Goal: Task Accomplishment & Management: Use online tool/utility

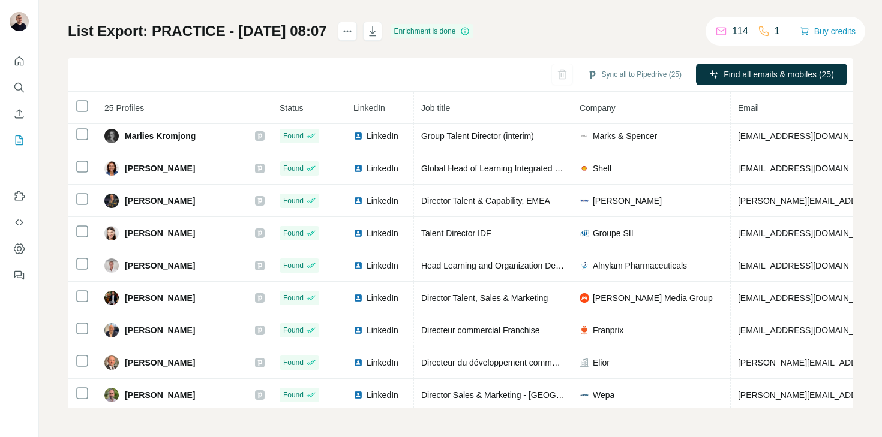
scroll to position [526, 0]
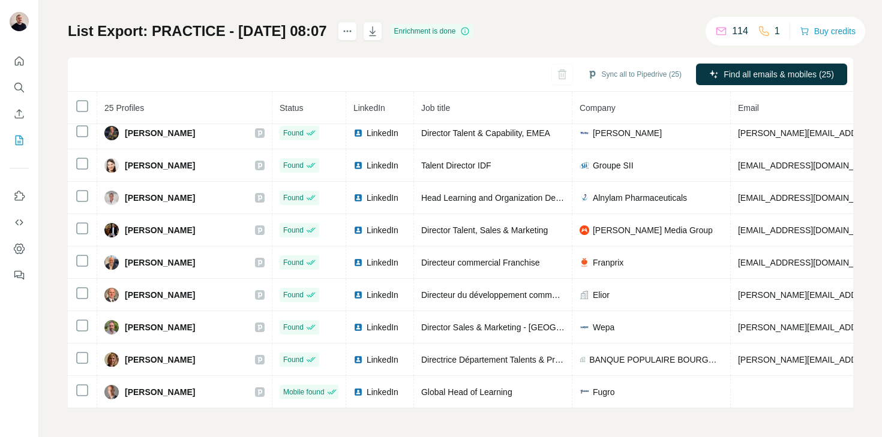
click at [728, 34] on div "114" at bounding box center [731, 31] width 33 height 14
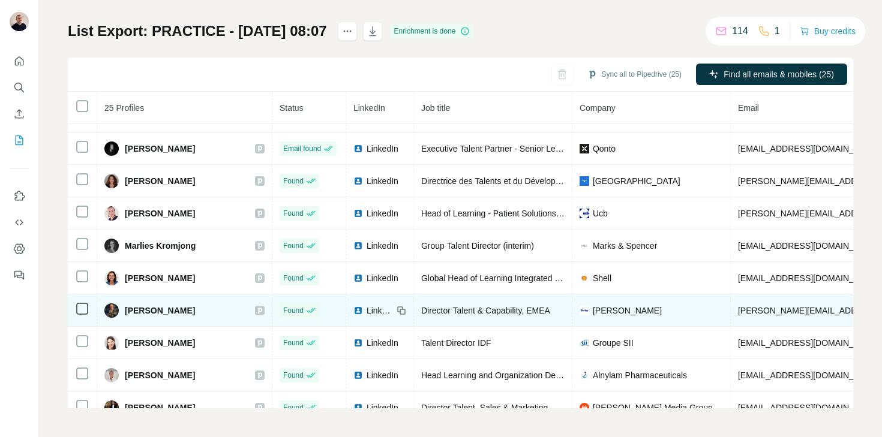
scroll to position [0, 0]
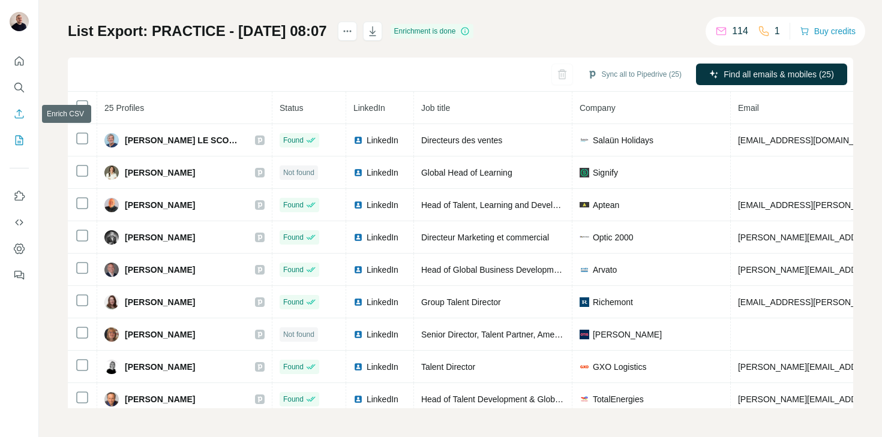
click at [17, 118] on icon "Enrich CSV" at bounding box center [19, 113] width 9 height 9
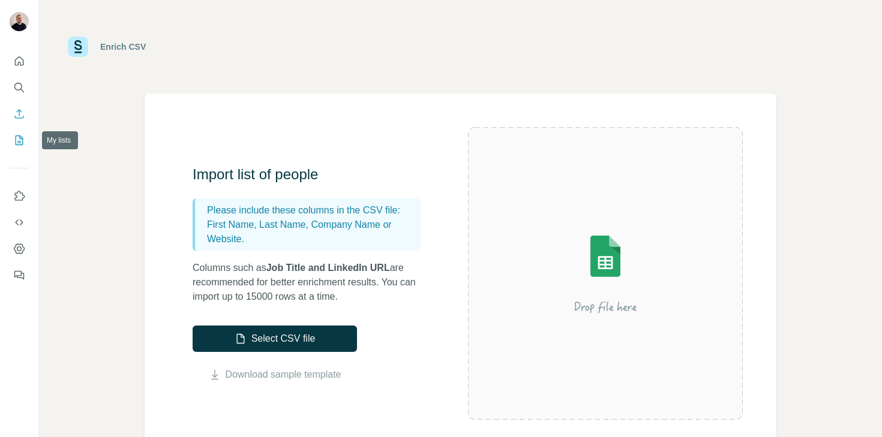
click at [14, 140] on icon "My lists" at bounding box center [19, 140] width 12 height 12
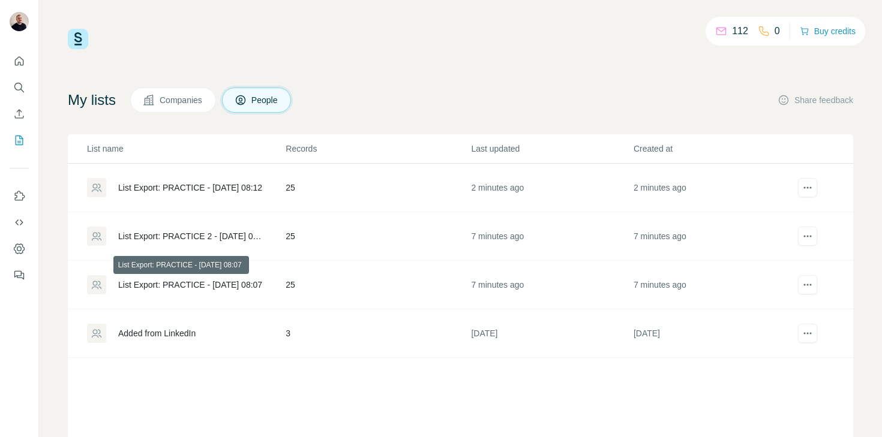
click at [218, 286] on div "List Export: PRACTICE - [DATE] 08:07" at bounding box center [190, 285] width 144 height 12
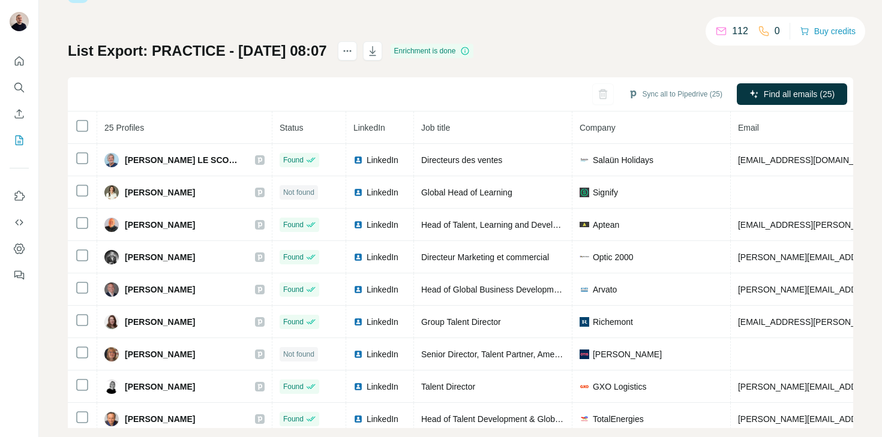
scroll to position [66, 0]
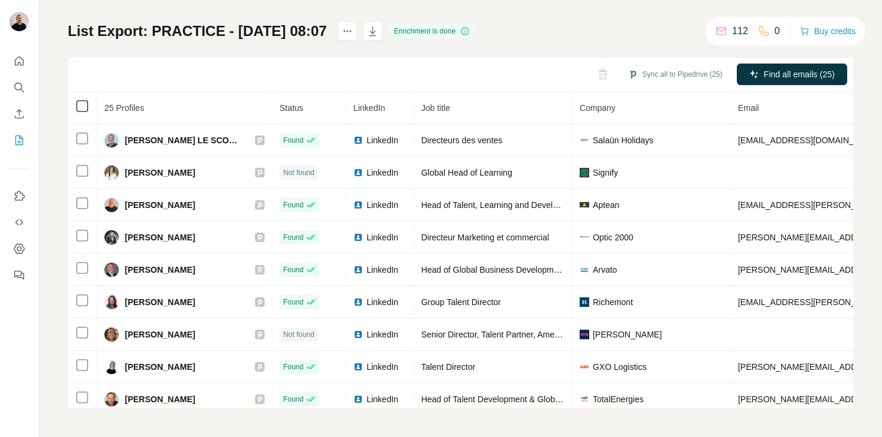
click at [80, 100] on icon at bounding box center [82, 106] width 14 height 14
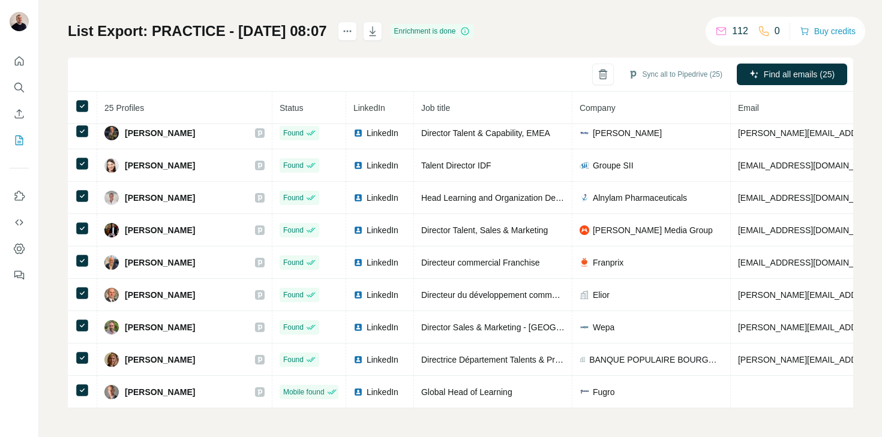
scroll to position [0, 0]
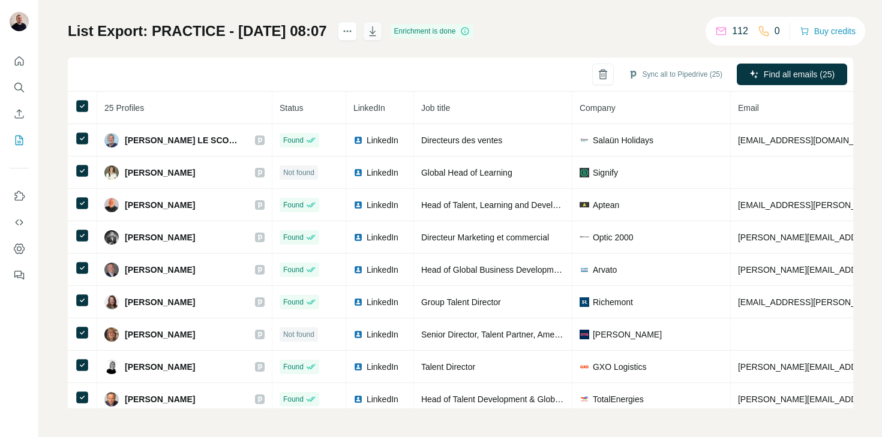
click at [376, 34] on icon "button" at bounding box center [373, 33] width 6 height 4
click at [655, 76] on button "Sync all to Pipedrive (25)" at bounding box center [675, 74] width 111 height 18
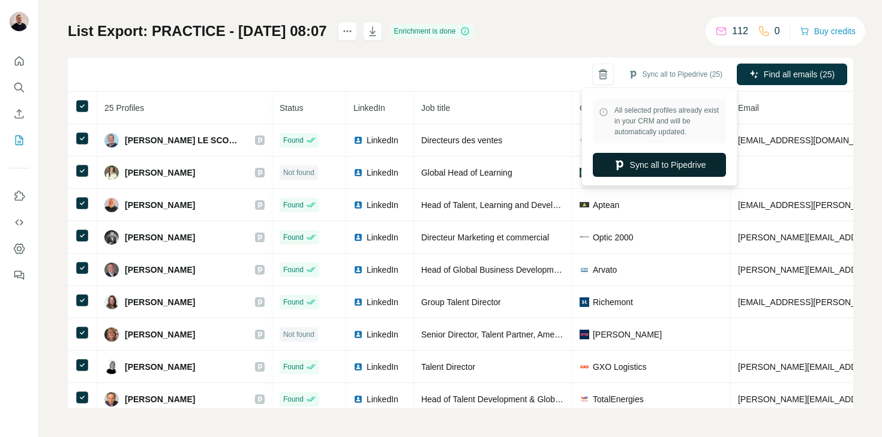
click at [693, 172] on button "Sync all to Pipedrive" at bounding box center [659, 165] width 133 height 24
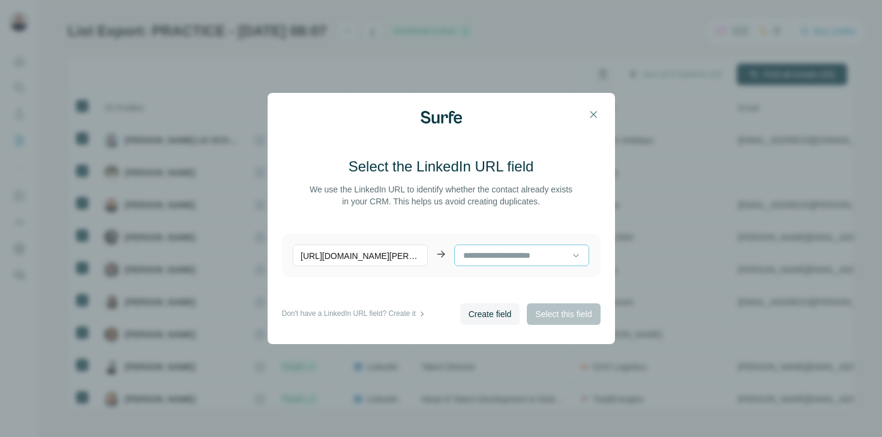
click at [474, 251] on input at bounding box center [517, 255] width 110 height 13
click at [389, 251] on p "[URL][DOMAIN_NAME][PERSON_NAME]" at bounding box center [360, 256] width 135 height 22
click at [500, 245] on div at bounding box center [517, 255] width 110 height 20
click at [500, 219] on main "Select the LinkedIn URL field We use the LinkedIn URL to identify whether the c…" at bounding box center [441, 230] width 319 height 146
click at [541, 310] on div "Create field Select this field" at bounding box center [530, 315] width 140 height 22
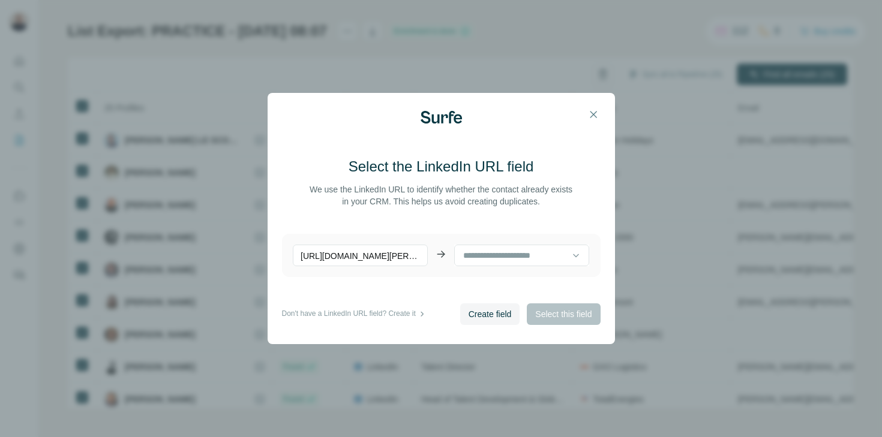
click at [659, 115] on div "Select the LinkedIn URL field We use the LinkedIn URL to identify whether the c…" at bounding box center [441, 218] width 882 height 437
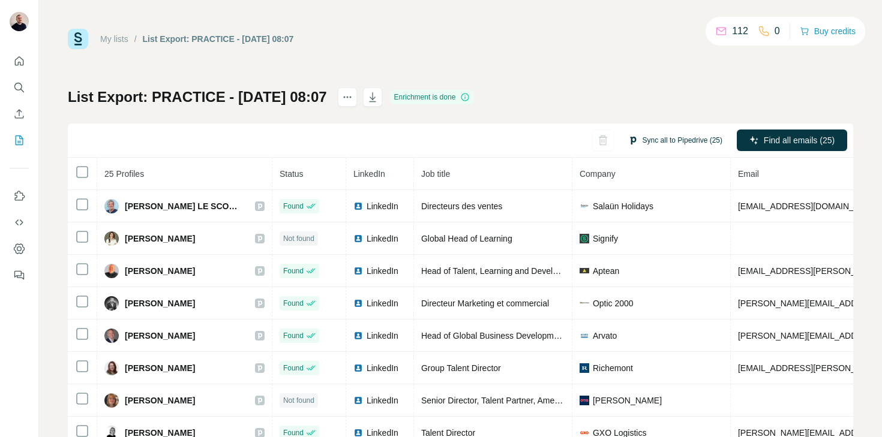
click at [650, 136] on button "Sync all to Pipedrive (25)" at bounding box center [675, 140] width 111 height 18
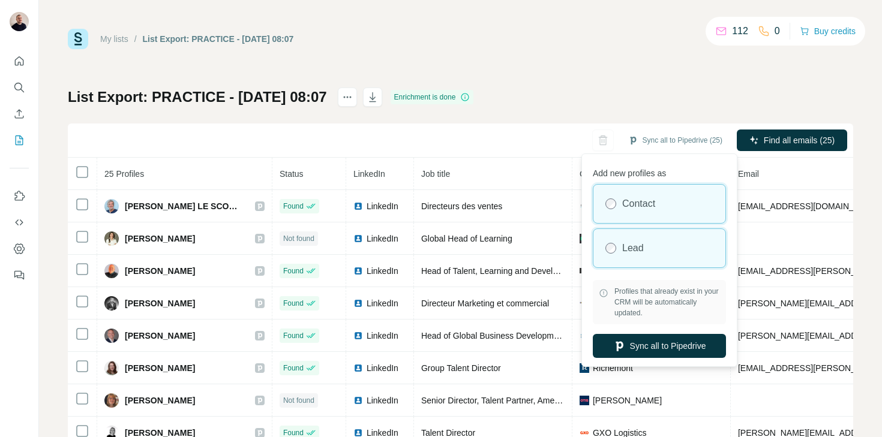
click at [627, 233] on div "Lead" at bounding box center [659, 248] width 132 height 38
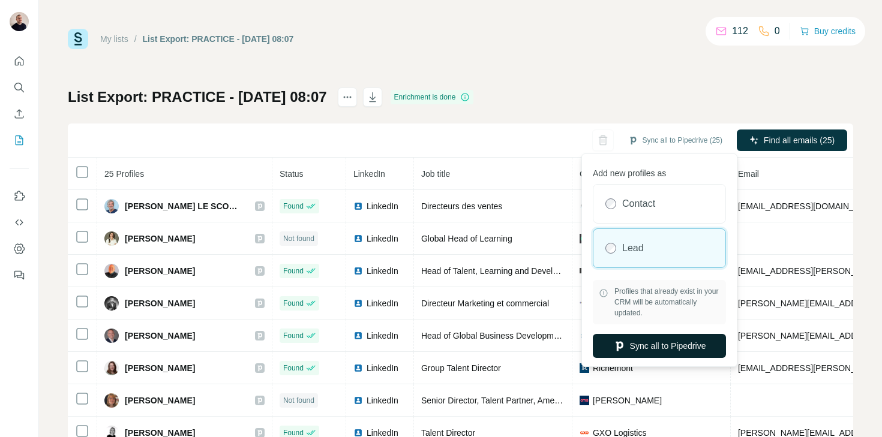
click at [651, 343] on button "Sync all to Pipedrive" at bounding box center [659, 346] width 133 height 24
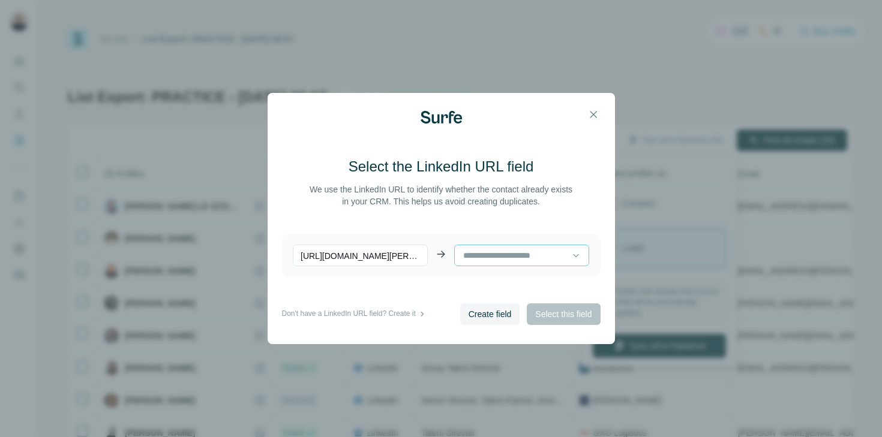
click at [518, 252] on input at bounding box center [517, 255] width 110 height 13
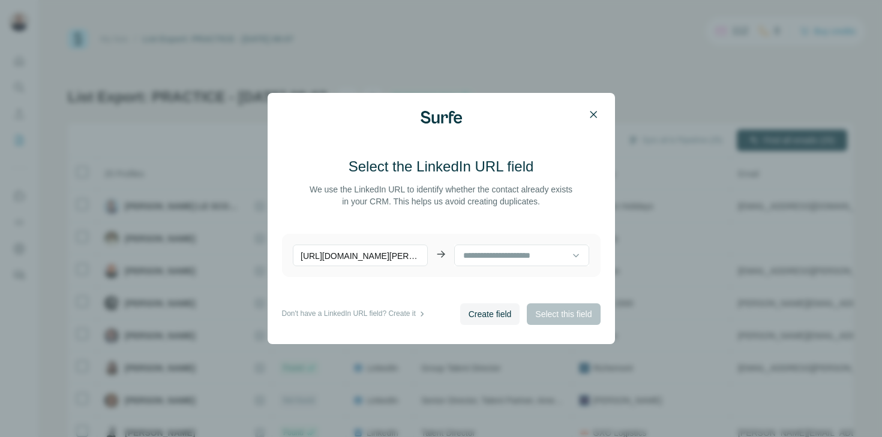
click at [593, 110] on icon "button" at bounding box center [593, 115] width 12 height 12
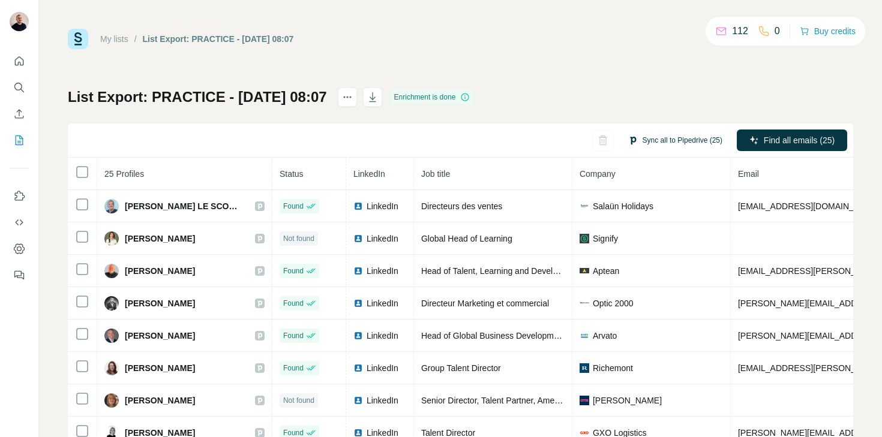
click at [676, 136] on button "Sync all to Pipedrive (25)" at bounding box center [675, 140] width 111 height 18
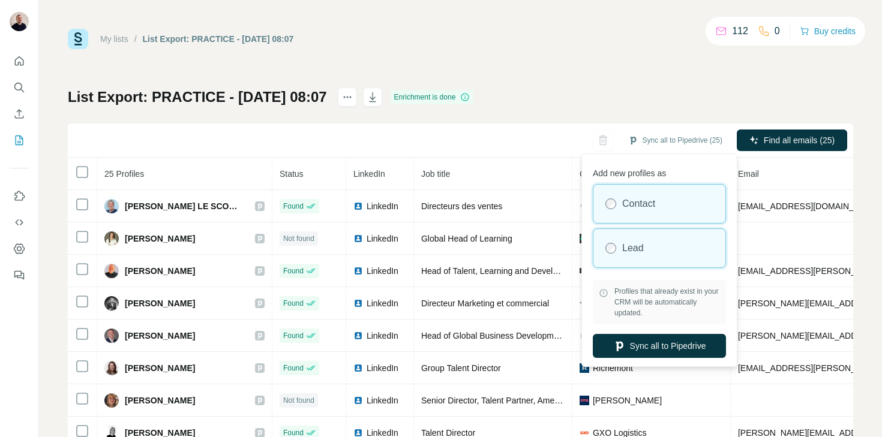
click at [641, 259] on div "Lead" at bounding box center [659, 248] width 132 height 38
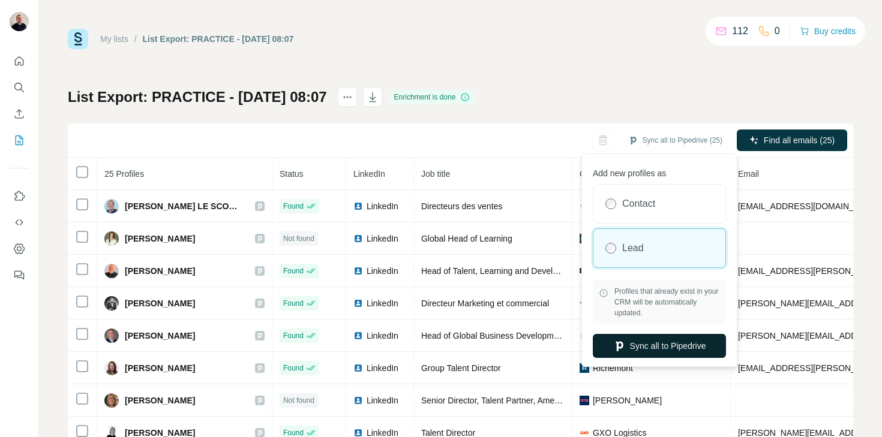
click at [662, 343] on button "Sync all to Pipedrive" at bounding box center [659, 346] width 133 height 24
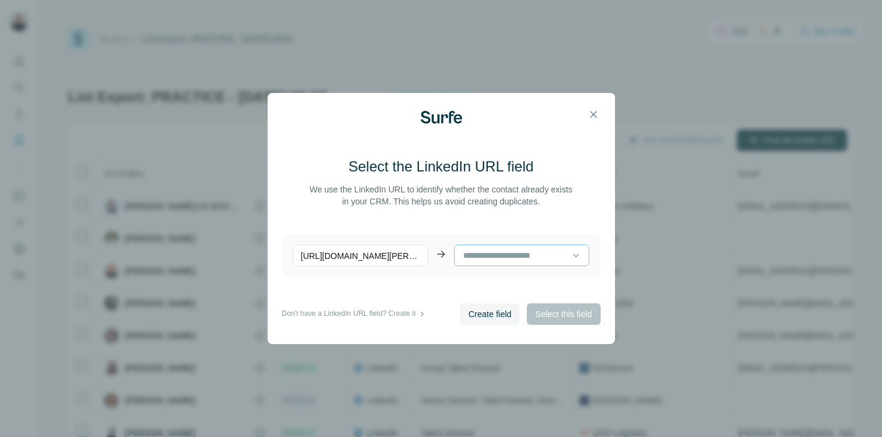
click at [511, 250] on input at bounding box center [517, 255] width 110 height 13
type input "*"
click at [498, 278] on p "Mobile Phone (Surfe)" at bounding box center [503, 283] width 79 height 12
click at [556, 317] on span "Select this field" at bounding box center [563, 314] width 56 height 12
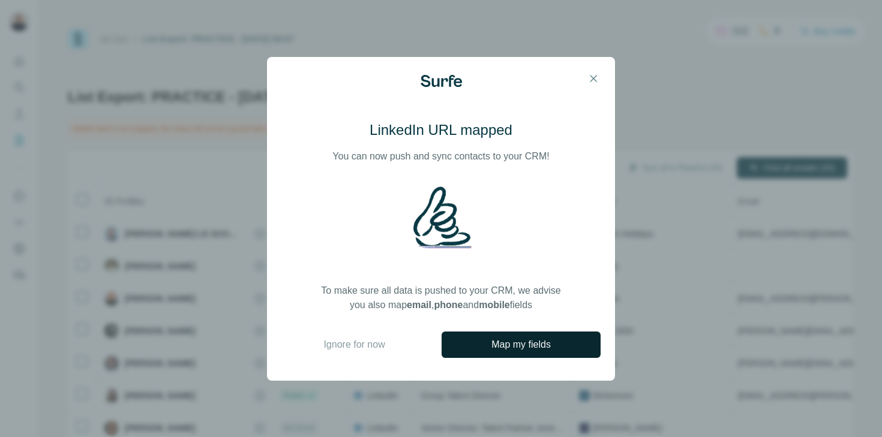
click at [515, 345] on span "Map my fields" at bounding box center [520, 345] width 59 height 14
